Goal: Information Seeking & Learning: Find specific fact

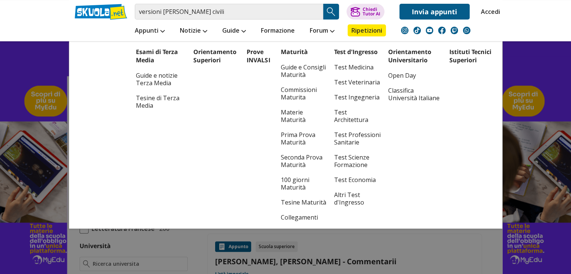
scroll to position [124, 0]
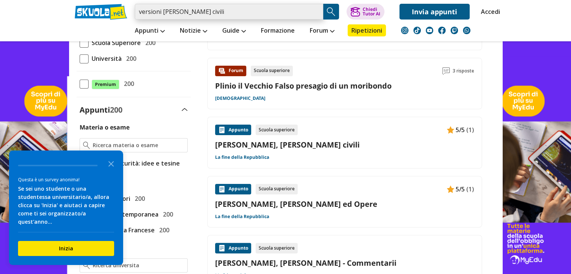
click at [241, 12] on input "versioni cesare de bello civili" at bounding box center [229, 12] width 188 height 16
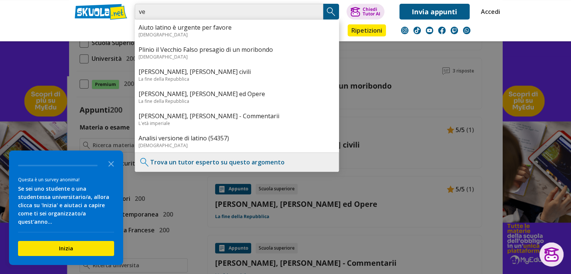
type input "v"
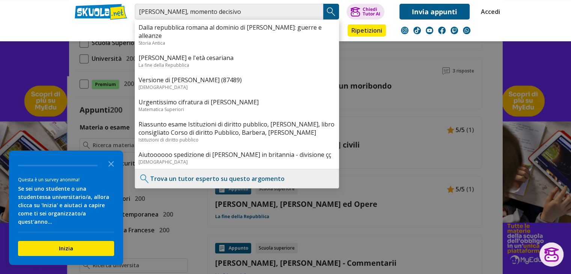
click at [328, 15] on img "Search Button" at bounding box center [330, 11] width 11 height 11
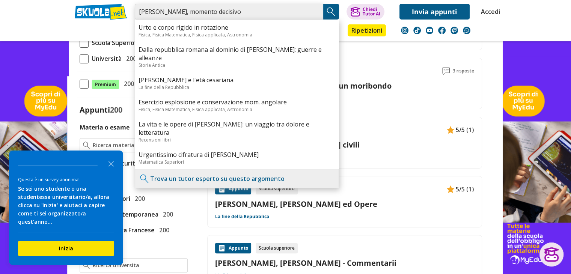
click at [235, 11] on input "cesare, momento decisivo" at bounding box center [229, 12] width 188 height 16
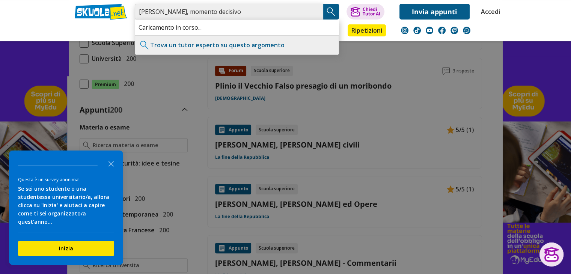
type input "cesare, momento decisivo"
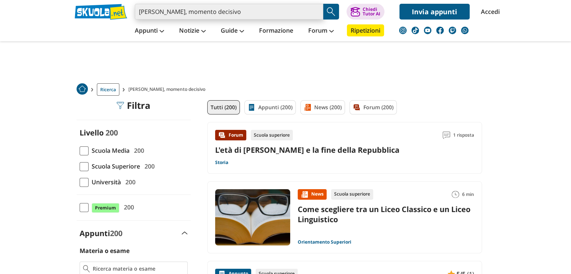
click at [244, 15] on input "[PERSON_NAME], momento decisivo" at bounding box center [229, 12] width 188 height 16
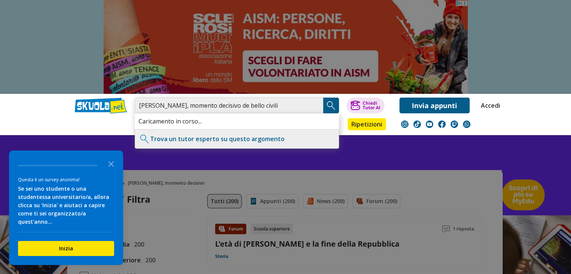
type input "cesare, momento decisivo de bello civili"
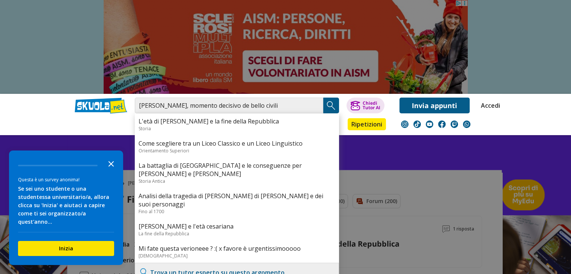
click at [111, 167] on polygon "Close the survey" at bounding box center [111, 164] width 6 height 6
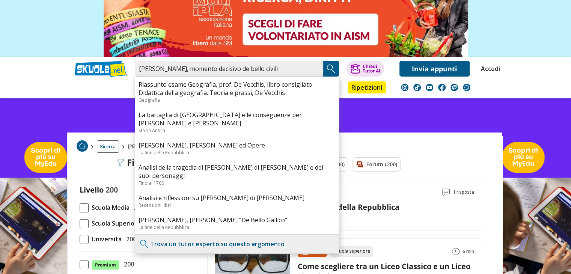
scroll to position [38, 0]
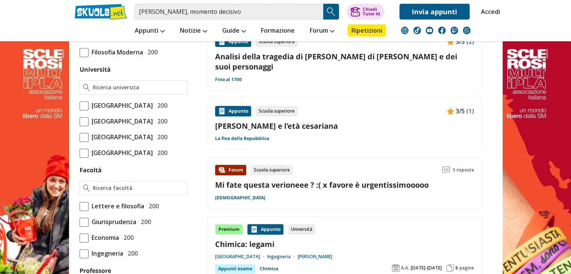
scroll to position [303, 0]
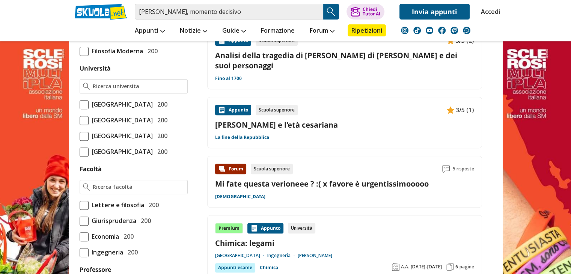
click at [286, 190] on div "Forum Scuola superiore 5 risposte Mi fate questa verioneee ? :( x favore è urge…" at bounding box center [344, 182] width 275 height 52
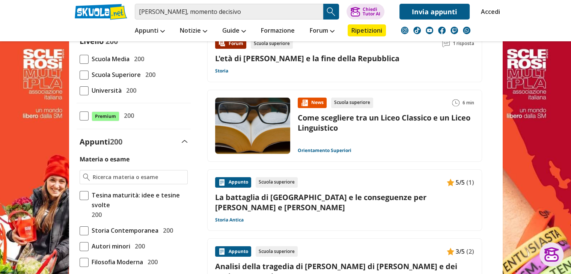
scroll to position [0, 0]
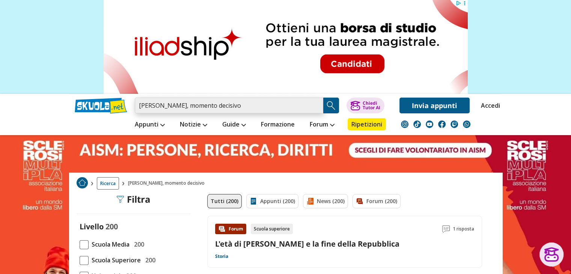
click at [319, 107] on input "[PERSON_NAME], momento decisivo" at bounding box center [229, 106] width 188 height 16
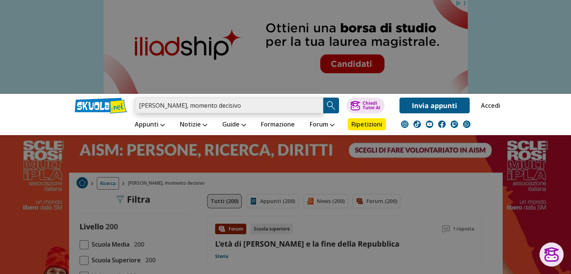
click at [314, 105] on input "cesare, momento decisivo" at bounding box center [229, 106] width 188 height 16
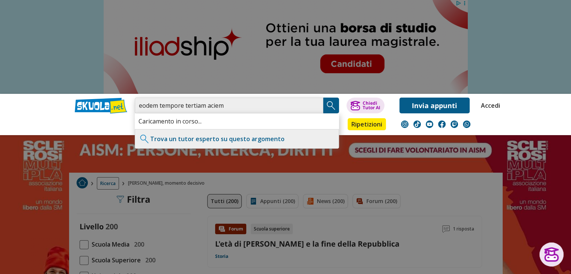
type input "eodem tempore tertiam aciem"
